Goal: Find specific page/section: Find specific page/section

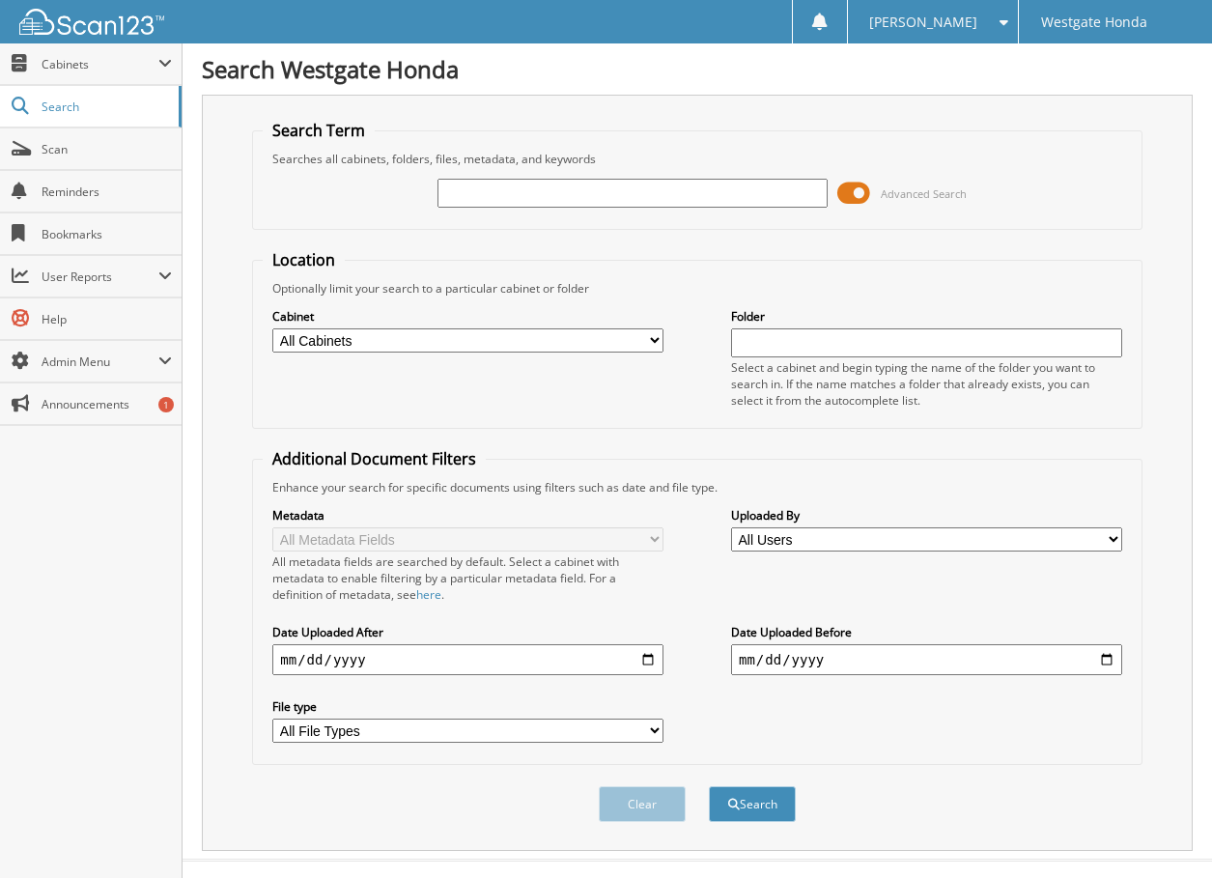
click at [466, 197] on input "text" at bounding box center [632, 193] width 391 height 29
type input "62574"
click at [709, 786] on button "Search" at bounding box center [752, 804] width 87 height 36
click at [852, 187] on span at bounding box center [853, 193] width 33 height 29
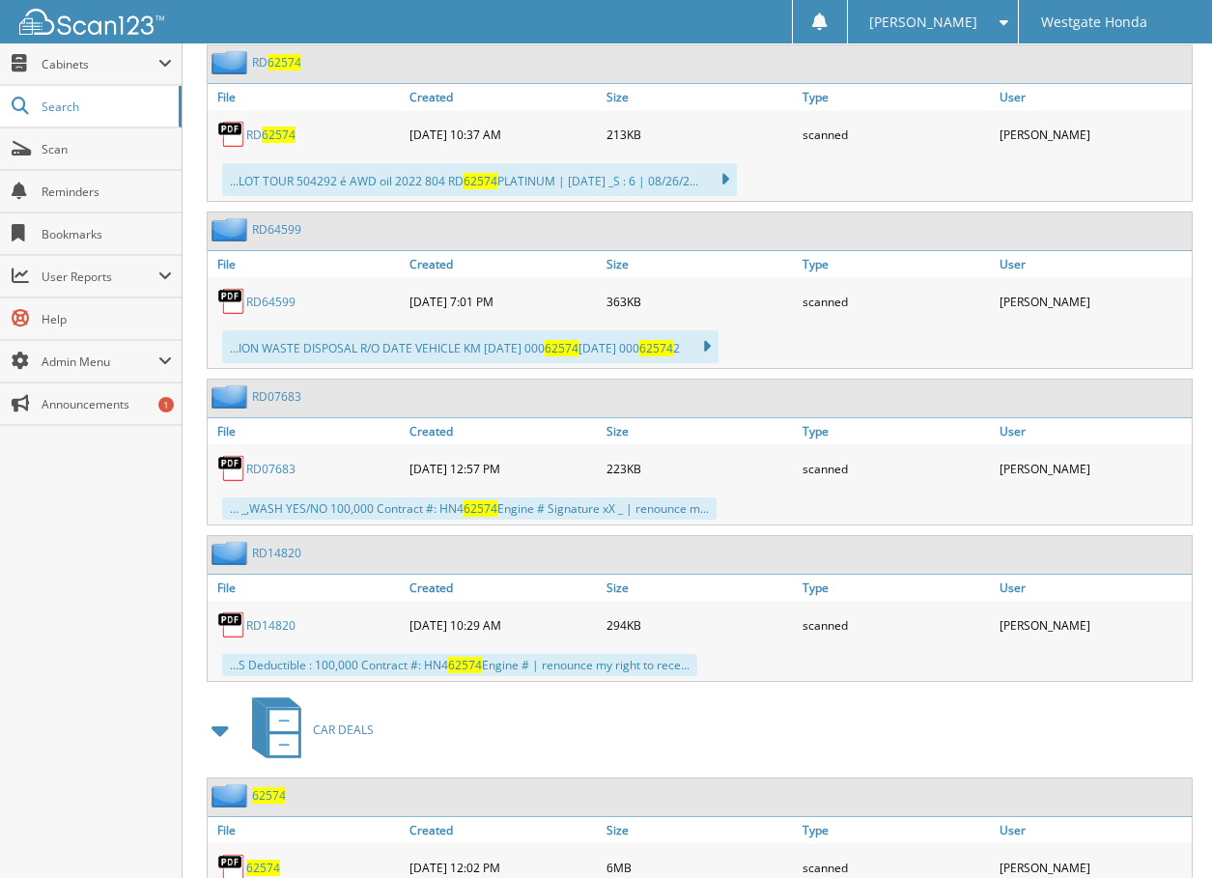
scroll to position [483, 0]
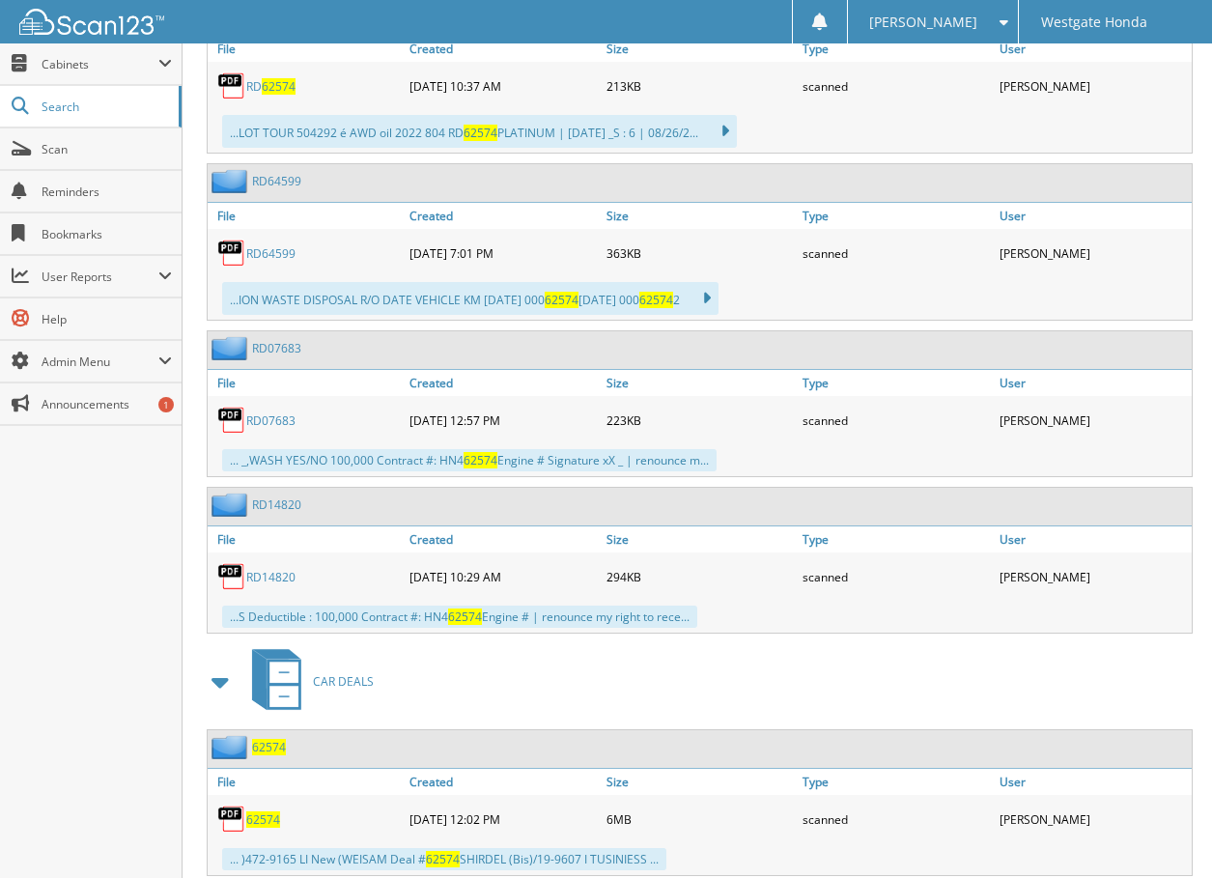
click at [266, 823] on span "62574" at bounding box center [263, 819] width 34 height 16
